Goal: Contribute content

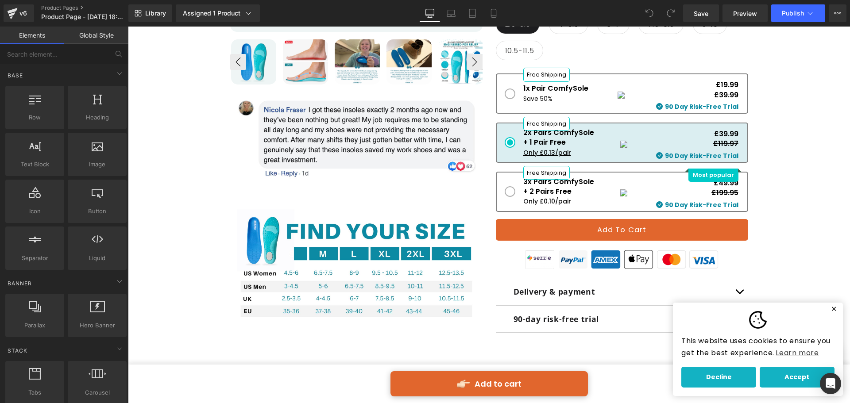
scroll to position [576, 0]
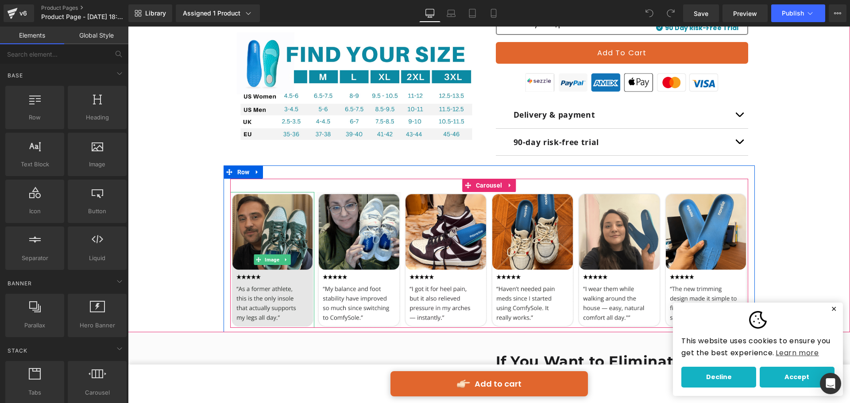
click at [264, 237] on img at bounding box center [272, 260] width 85 height 136
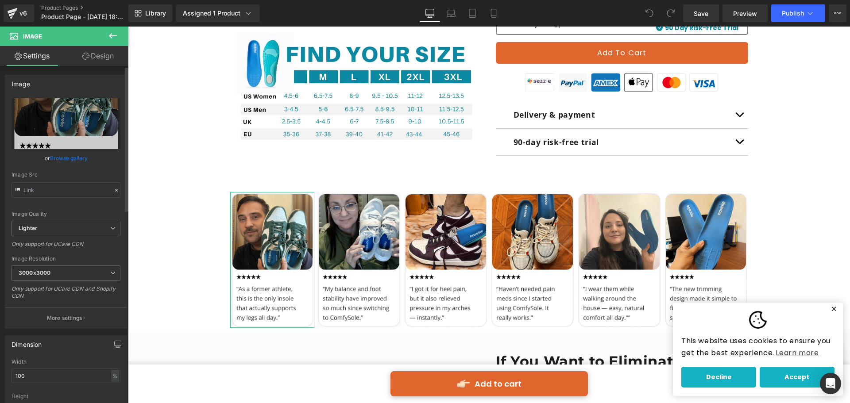
click at [79, 162] on link "Browse gallery" at bounding box center [69, 159] width 38 height 16
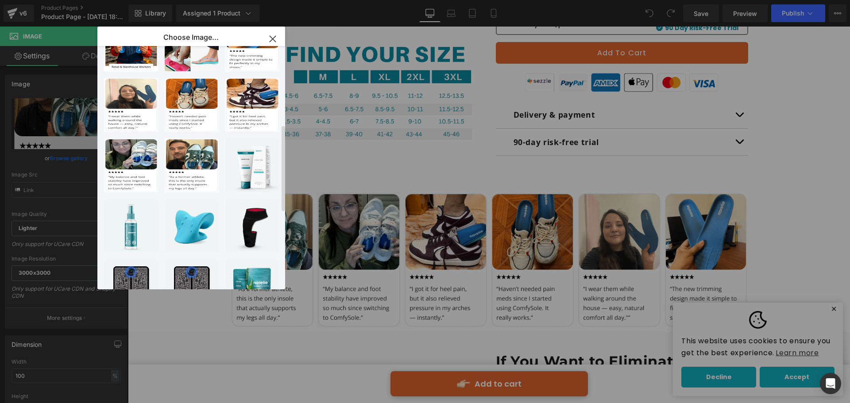
scroll to position [221, 0]
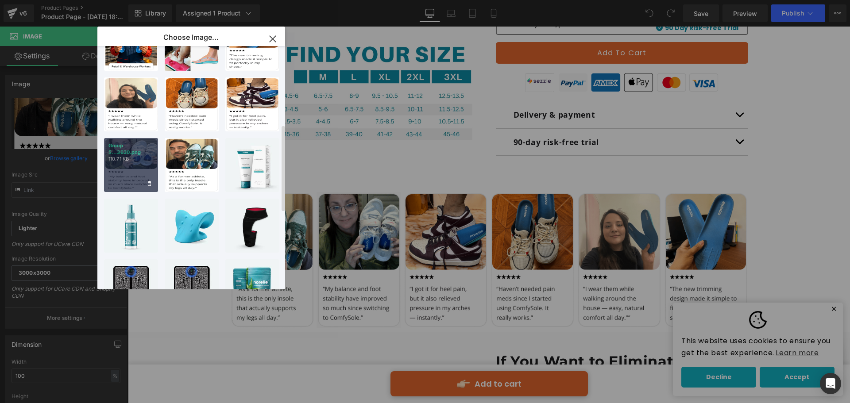
click at [143, 155] on p "Group 5...3630.png" at bounding box center [131, 149] width 45 height 13
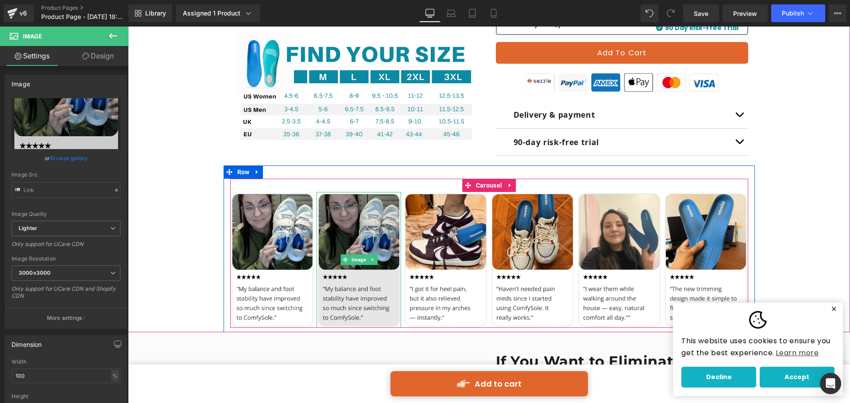
click at [360, 240] on img at bounding box center [359, 260] width 85 height 136
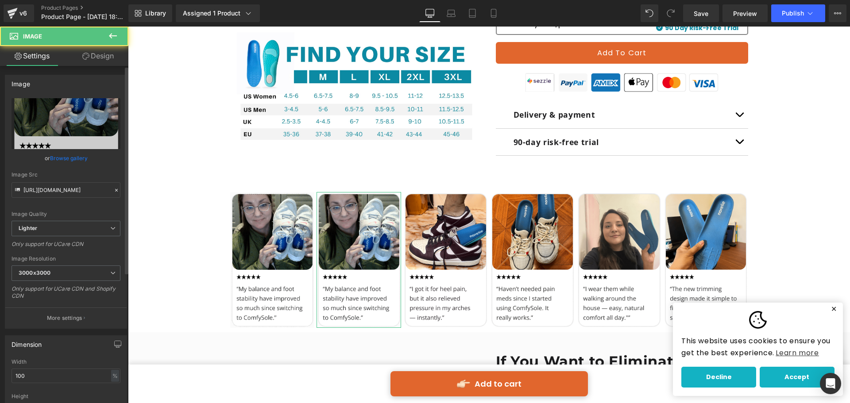
click at [67, 164] on link "Browse gallery" at bounding box center [69, 159] width 38 height 16
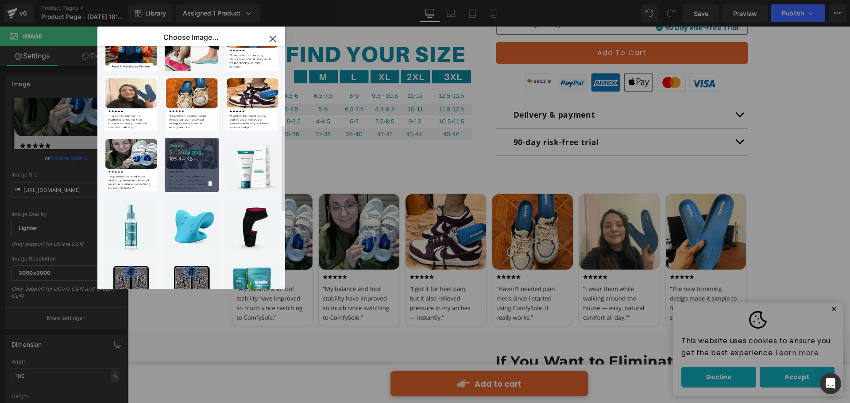
click at [200, 144] on p "Group 5...3629.png" at bounding box center [191, 149] width 45 height 13
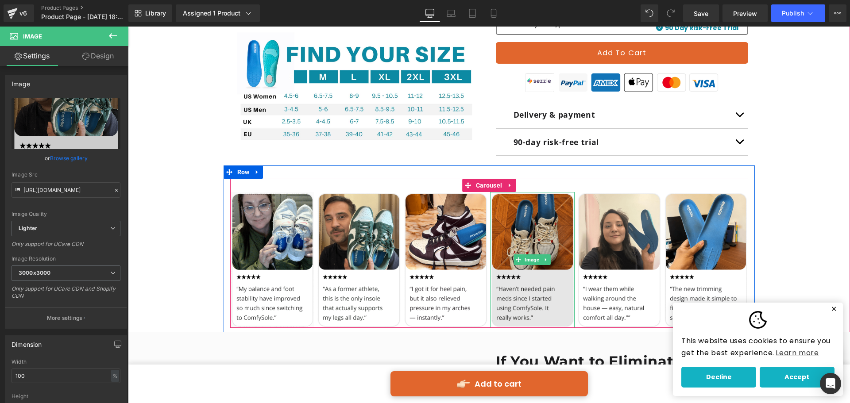
click at [525, 295] on img at bounding box center [532, 260] width 85 height 136
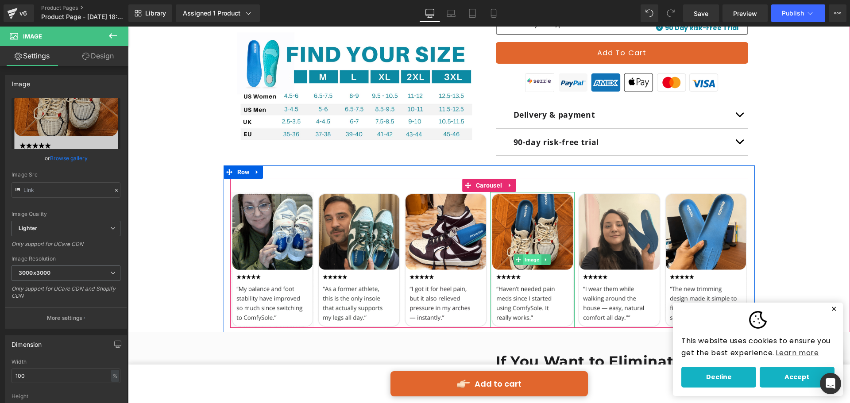
click at [527, 256] on span "Image" at bounding box center [533, 260] width 18 height 11
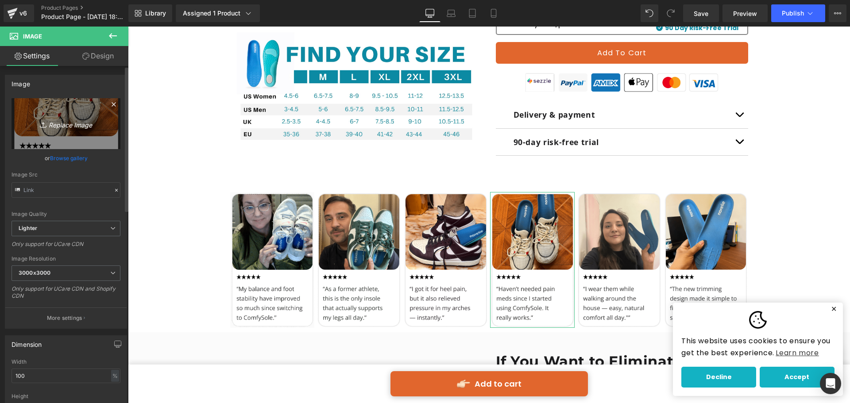
click at [53, 101] on link "Replace Image" at bounding box center [66, 123] width 109 height 51
type input "C:\fakepath\Group 513632 (1) (1).png"
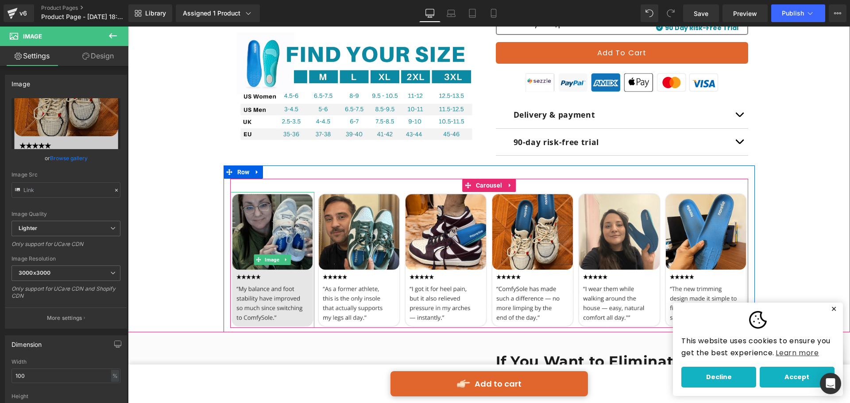
click at [285, 260] on icon at bounding box center [285, 259] width 5 height 5
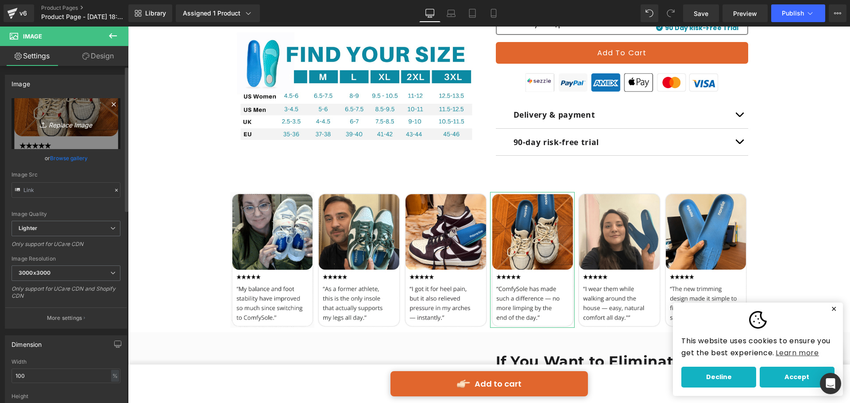
click at [67, 128] on icon "Replace Image" at bounding box center [66, 123] width 71 height 11
type input "C:\fakepath\Group 513629 (1).png"
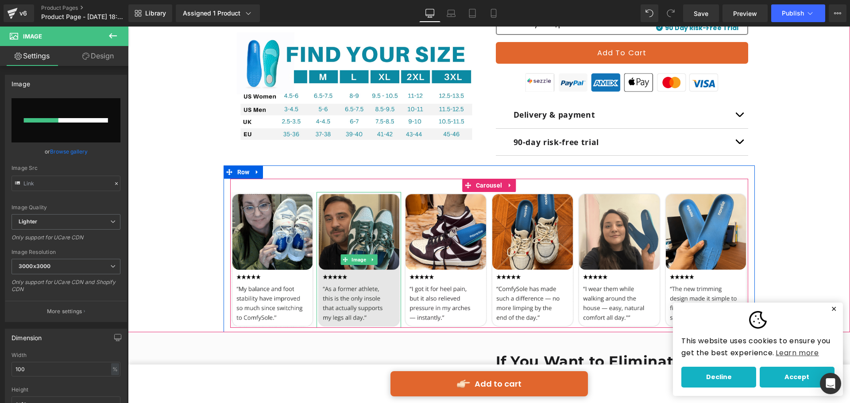
click at [340, 237] on img at bounding box center [359, 260] width 85 height 136
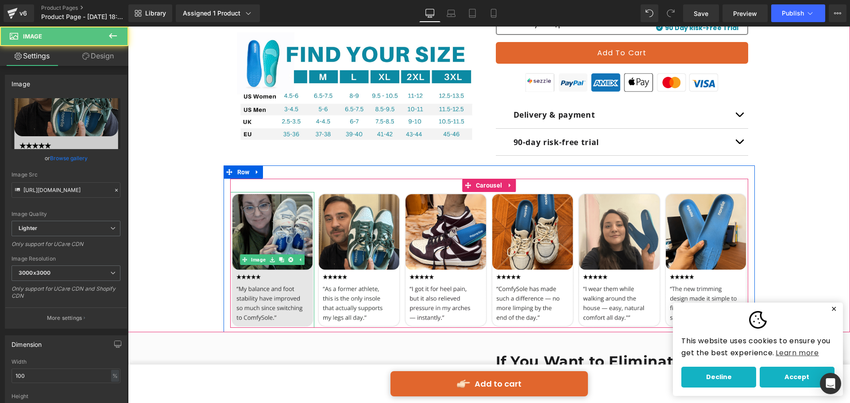
click at [284, 237] on img at bounding box center [272, 260] width 85 height 136
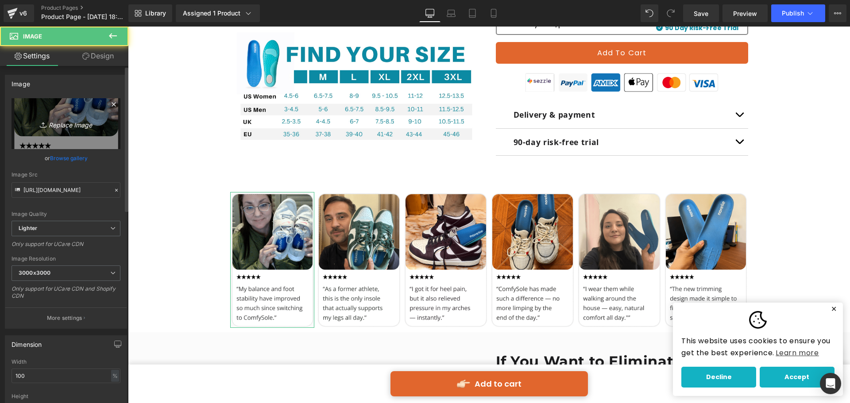
click at [82, 116] on link "Replace Image" at bounding box center [66, 123] width 109 height 51
type input "C:\fakepath\Group 513629 (1).png"
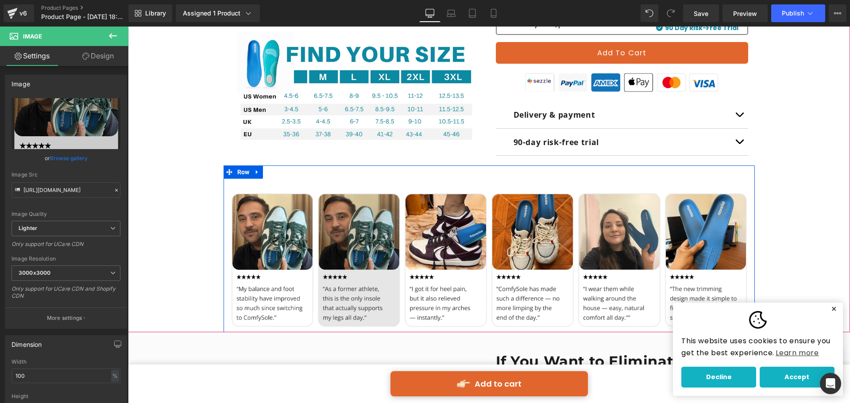
click at [355, 234] on img at bounding box center [359, 260] width 85 height 136
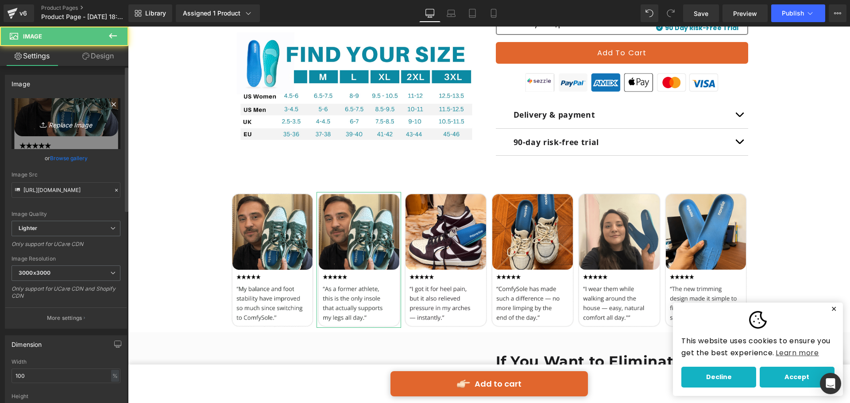
click at [99, 117] on link "Replace Image" at bounding box center [66, 123] width 109 height 51
type input "C:\fakepath\Group 513630 (1).png"
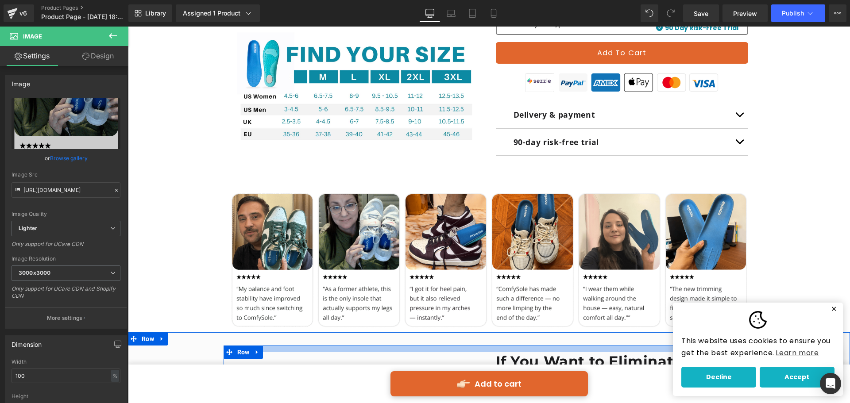
click at [386, 347] on div at bounding box center [489, 349] width 531 height 7
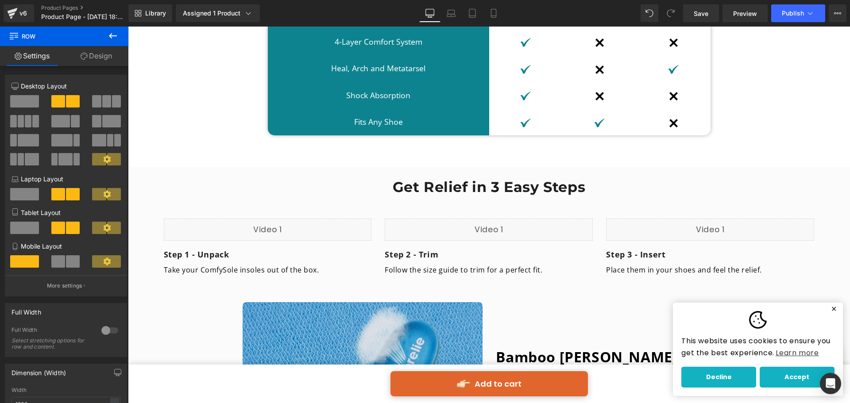
scroll to position [3277, 0]
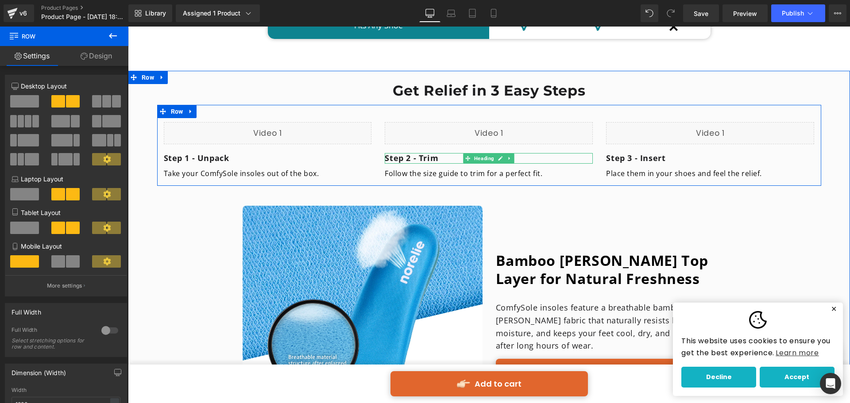
click at [431, 153] on b "Step 2 - Trim" at bounding box center [412, 158] width 54 height 11
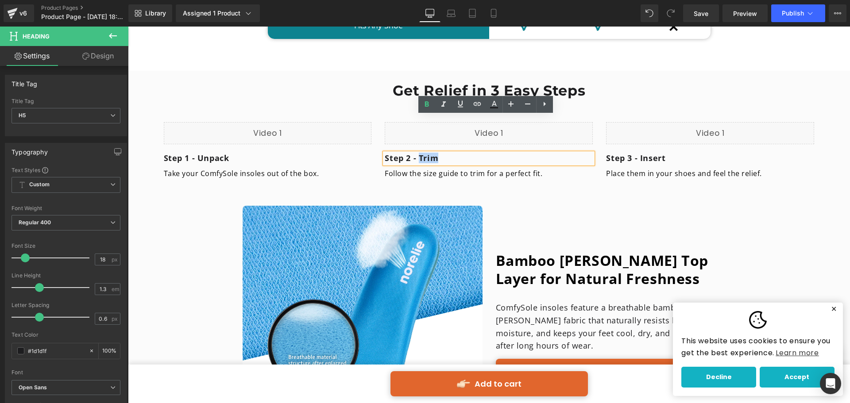
drag, startPoint x: 434, startPoint y: 121, endPoint x: 416, endPoint y: 122, distance: 18.2
click at [416, 153] on b "Step 2 - Trim" at bounding box center [412, 158] width 54 height 11
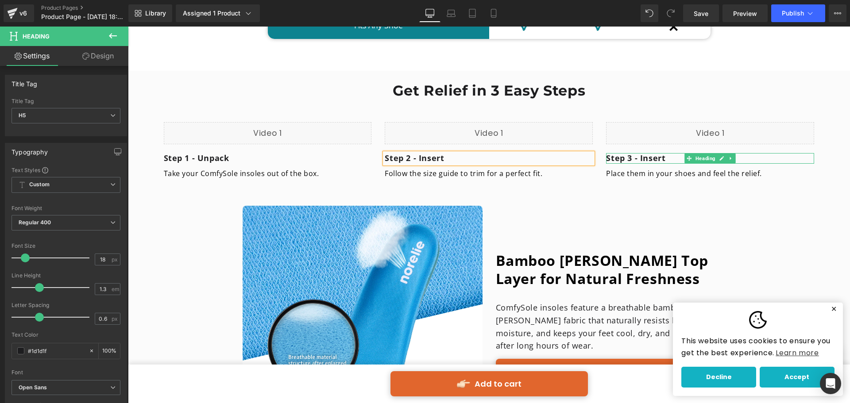
click at [661, 153] on b "Step 3 - Insert" at bounding box center [635, 158] width 59 height 11
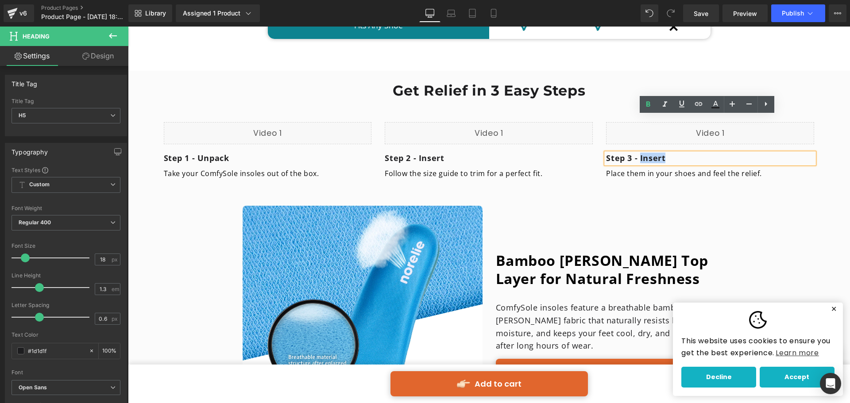
drag, startPoint x: 661, startPoint y: 120, endPoint x: 636, endPoint y: 123, distance: 25.3
click at [636, 153] on b "Step 3 - Insert" at bounding box center [635, 158] width 59 height 11
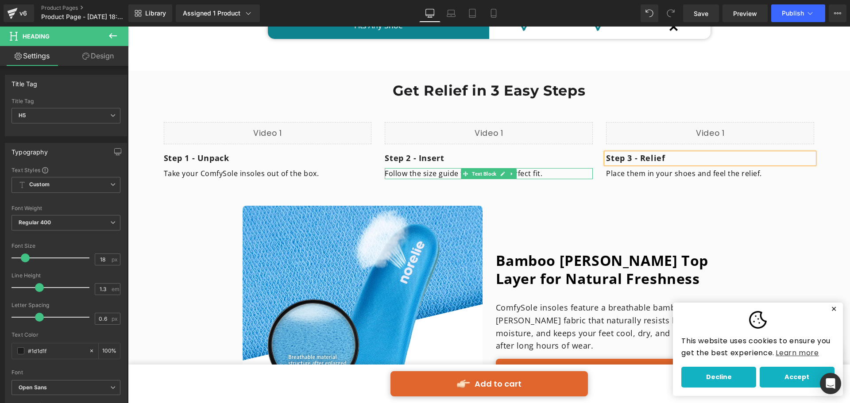
click at [419, 168] on p "Follow the size guide to trim for a perfect fit." at bounding box center [489, 174] width 208 height 12
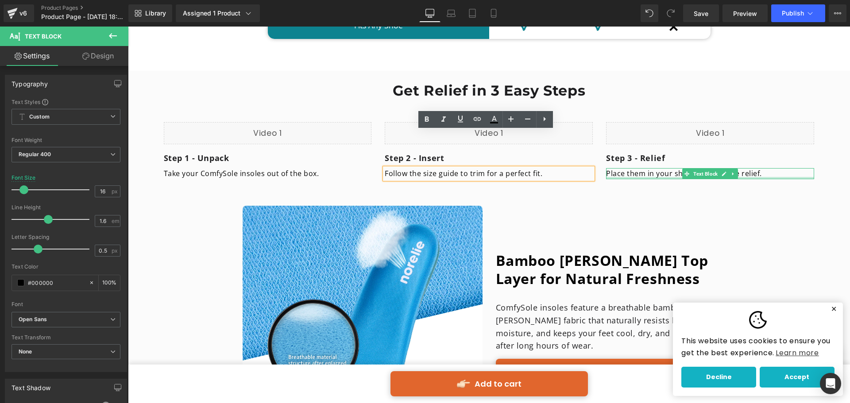
click at [650, 177] on div at bounding box center [710, 178] width 208 height 2
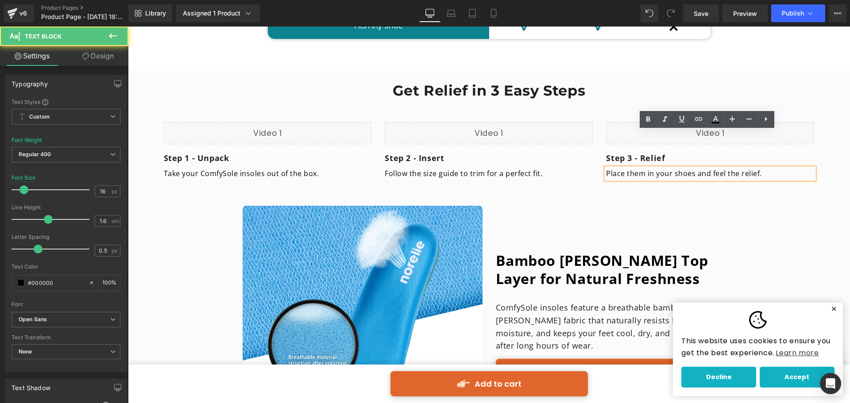
click at [653, 168] on p "Place them in your shoes and feel the relief." at bounding box center [710, 174] width 208 height 12
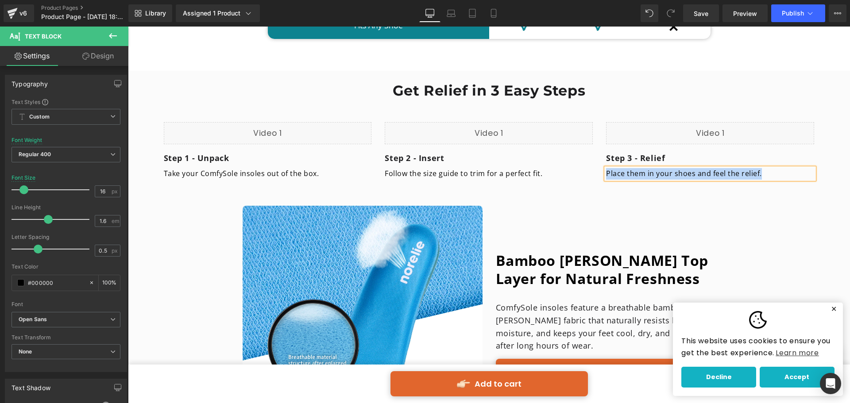
copy p "Place them in your shoes and feel the relief."
click at [671, 168] on p "Place them in your shoes and feel the relief." at bounding box center [710, 174] width 208 height 12
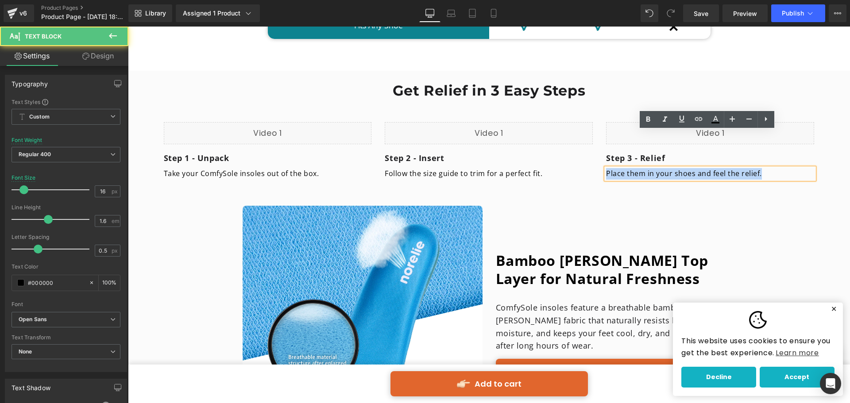
click at [689, 168] on p "Place them in your shoes and feel the relief." at bounding box center [710, 174] width 208 height 12
click at [692, 168] on p "Place them in your shoes and feel the relief." at bounding box center [710, 174] width 208 height 12
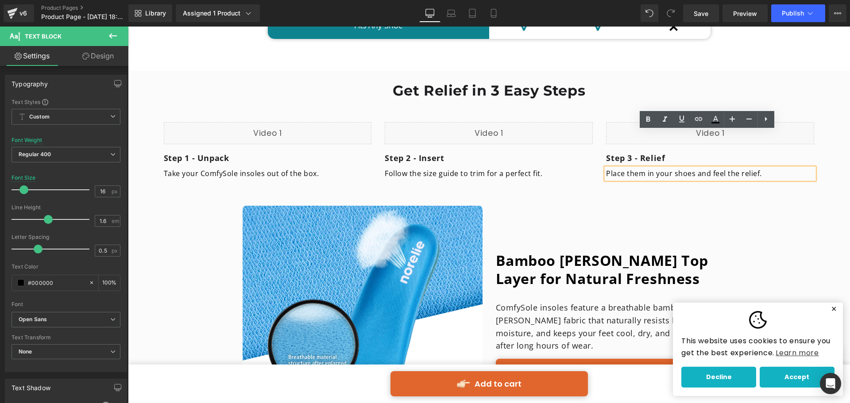
click at [619, 168] on p "Place them in your shoes and feel the relief." at bounding box center [710, 174] width 208 height 12
click at [620, 168] on p "Place them in your shoes and feel the relief." at bounding box center [710, 174] width 208 height 12
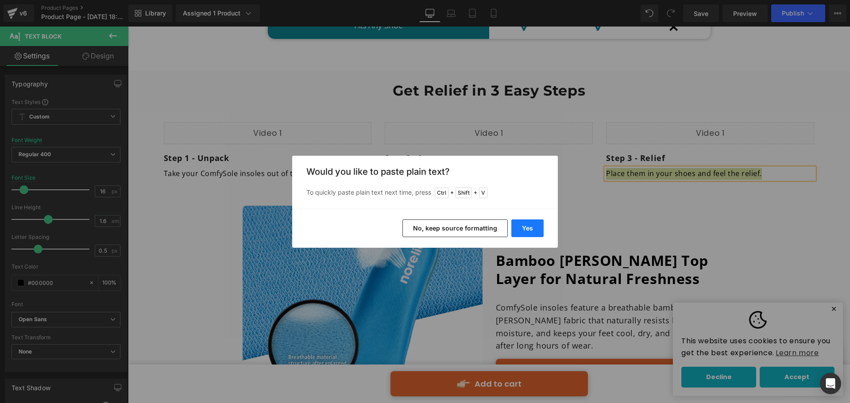
click at [534, 230] on button "Yes" at bounding box center [528, 229] width 32 height 18
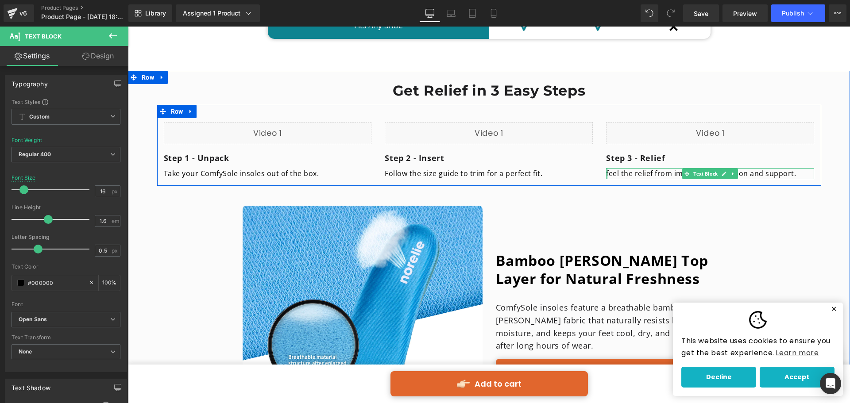
click at [606, 168] on div at bounding box center [607, 174] width 2 height 12
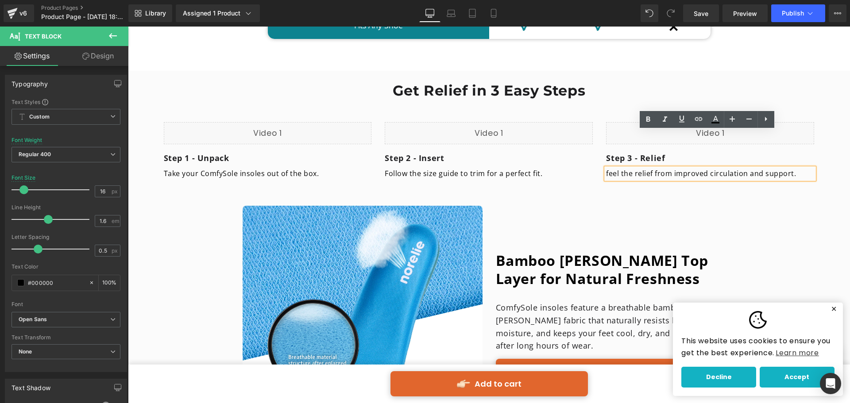
click at [606, 168] on p "feel the relief from improved circulation and support." at bounding box center [710, 174] width 208 height 12
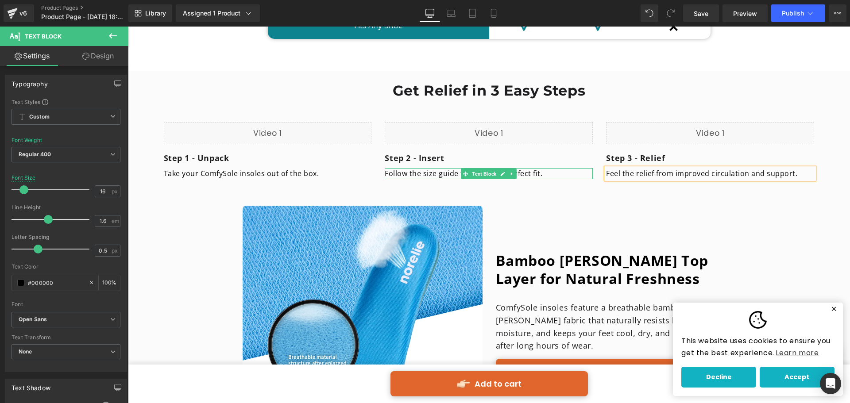
click at [523, 168] on p "Follow the size guide to trim for a perfect fit." at bounding box center [489, 174] width 208 height 12
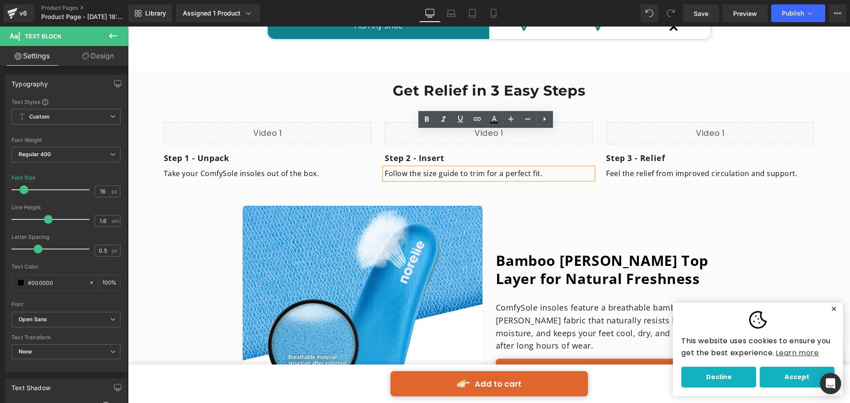
drag, startPoint x: 552, startPoint y: 140, endPoint x: 380, endPoint y: 140, distance: 172.3
click at [385, 168] on div "Follow the size guide to trim for a perfect fit." at bounding box center [489, 174] width 208 height 12
click at [385, 168] on p "Place them in your shoes" at bounding box center [489, 174] width 208 height 12
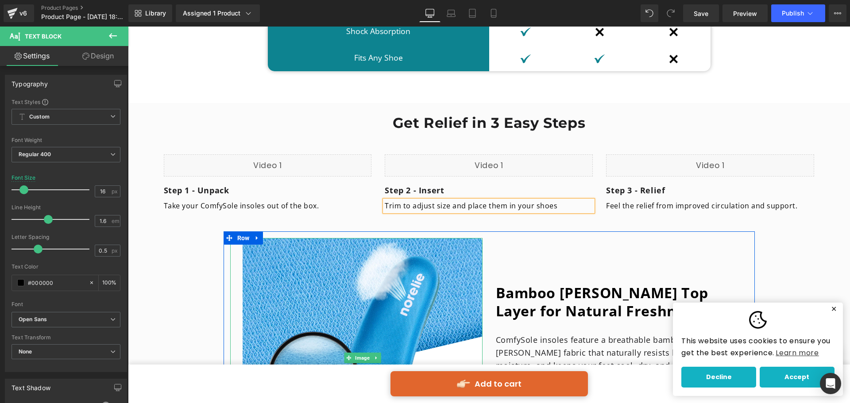
scroll to position [3189, 0]
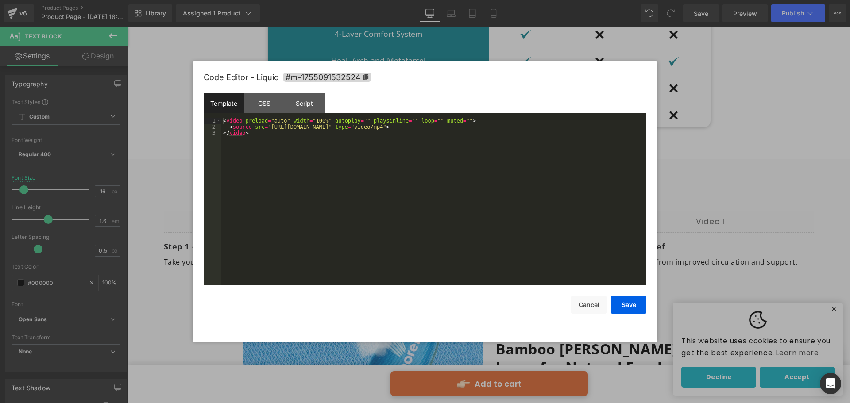
drag, startPoint x: 152, startPoint y: 156, endPoint x: 240, endPoint y: 141, distance: 89.5
click at [240, 141] on div "< video preload = "auto" width = "100%" autoplay = "" playsinline = "" loop = "…" at bounding box center [433, 208] width 425 height 180
drag, startPoint x: 268, startPoint y: 128, endPoint x: 479, endPoint y: 127, distance: 210.8
click at [479, 127] on div "< video preload = "auto" width = "100%" autoplay = "" playsinline = "" loop = "…" at bounding box center [433, 208] width 425 height 180
click at [624, 306] on button "Save" at bounding box center [628, 305] width 35 height 18
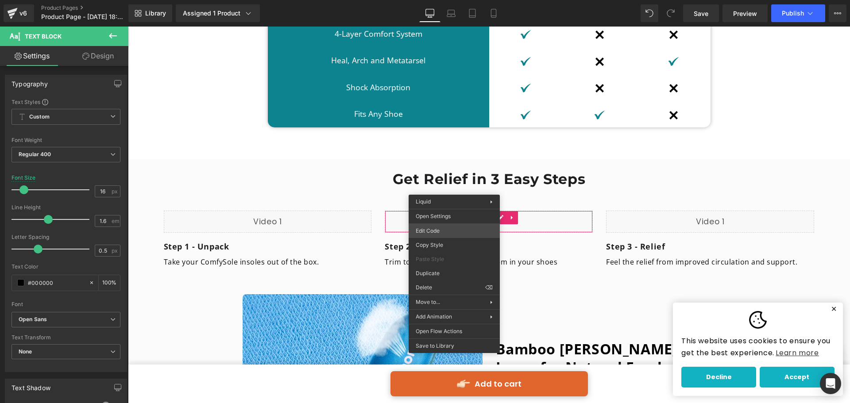
click at [438, 0] on div "Image You are previewing how the will restyle your page. You can not edit Eleme…" at bounding box center [425, 0] width 850 height 0
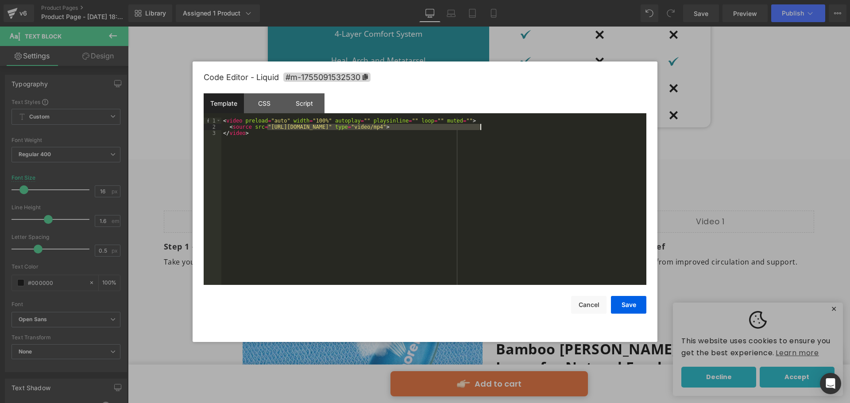
drag, startPoint x: 266, startPoint y: 130, endPoint x: 480, endPoint y: 129, distance: 213.5
click at [480, 129] on div "< video preload = "auto" width = "100%" autoplay = "" playsinline = "" loop = "…" at bounding box center [433, 208] width 425 height 180
click at [623, 307] on button "Save" at bounding box center [628, 305] width 35 height 18
click at [666, 226] on body "Image You are previewing how the will restyle your page. You can not edit Eleme…" at bounding box center [425, 201] width 850 height 403
drag, startPoint x: 267, startPoint y: 125, endPoint x: 480, endPoint y: 128, distance: 212.6
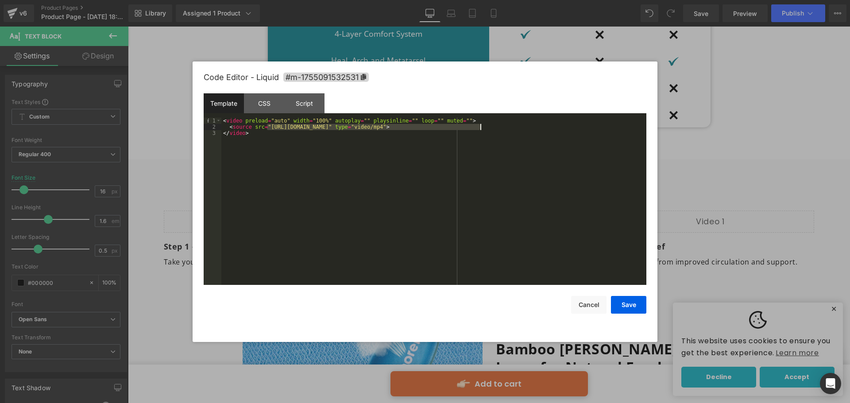
click at [480, 128] on div "< video preload = "auto" width = "100%" autoplay = "" playsinline = "" loop = "…" at bounding box center [433, 208] width 425 height 180
click at [617, 305] on button "Save" at bounding box center [628, 305] width 35 height 18
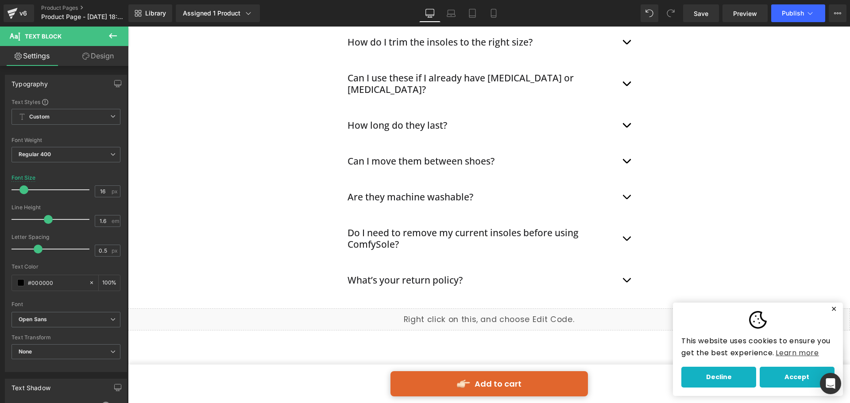
scroll to position [5138, 0]
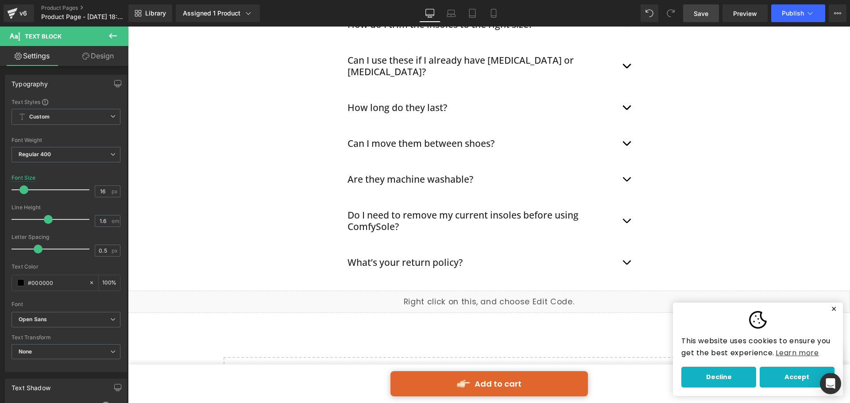
drag, startPoint x: 702, startPoint y: 17, endPoint x: 570, endPoint y: 125, distance: 170.6
click at [702, 17] on span "Save" at bounding box center [701, 13] width 15 height 9
click at [791, 10] on span "Publish" at bounding box center [793, 13] width 22 height 7
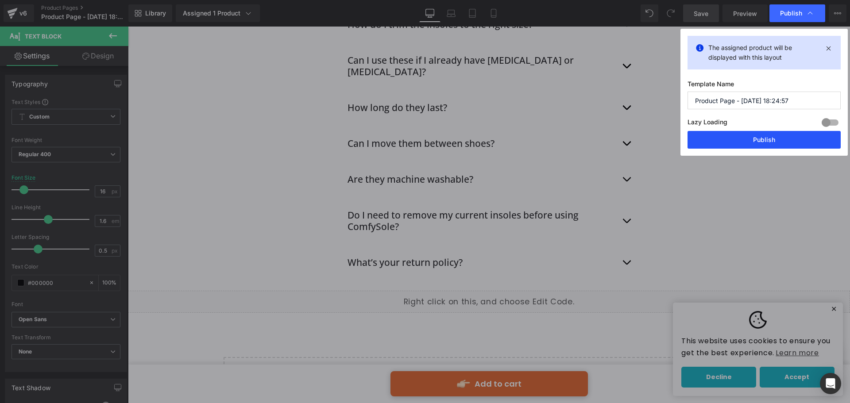
click at [743, 143] on button "Publish" at bounding box center [764, 140] width 153 height 18
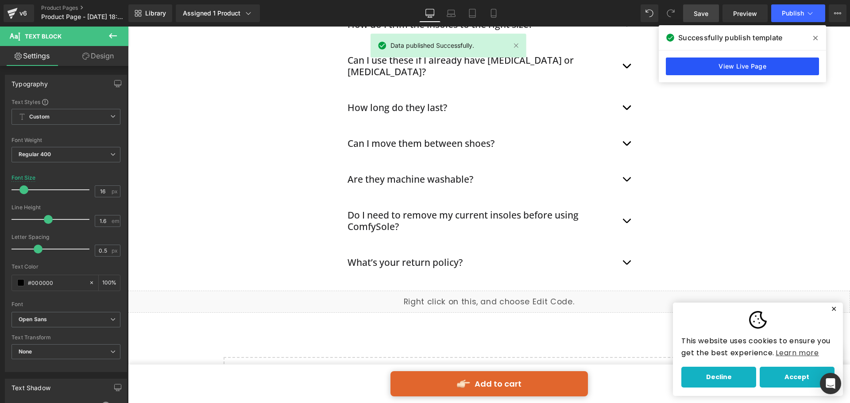
click at [746, 70] on link "View Live Page" at bounding box center [742, 67] width 153 height 18
